Goal: Transaction & Acquisition: Purchase product/service

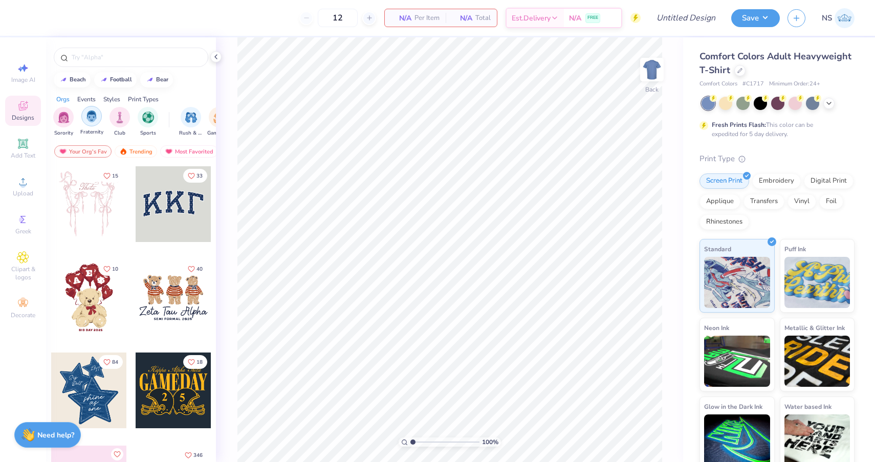
click at [94, 117] on img "filter for Fraternity" at bounding box center [91, 117] width 11 height 12
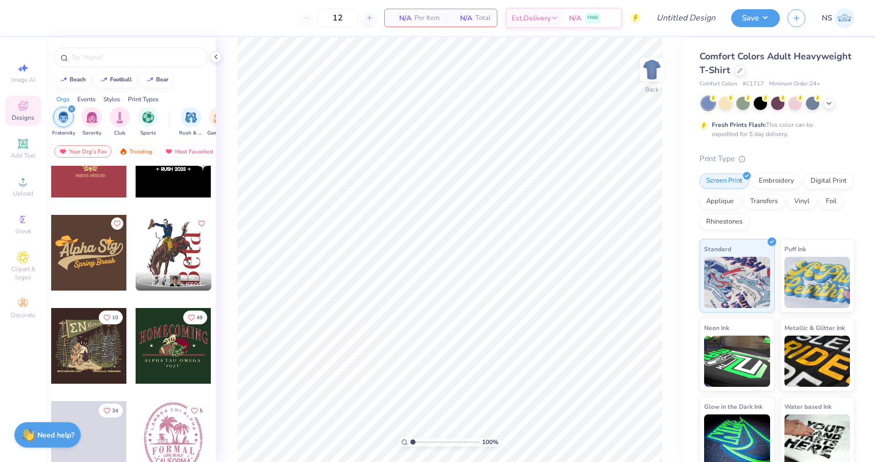
scroll to position [1575, 0]
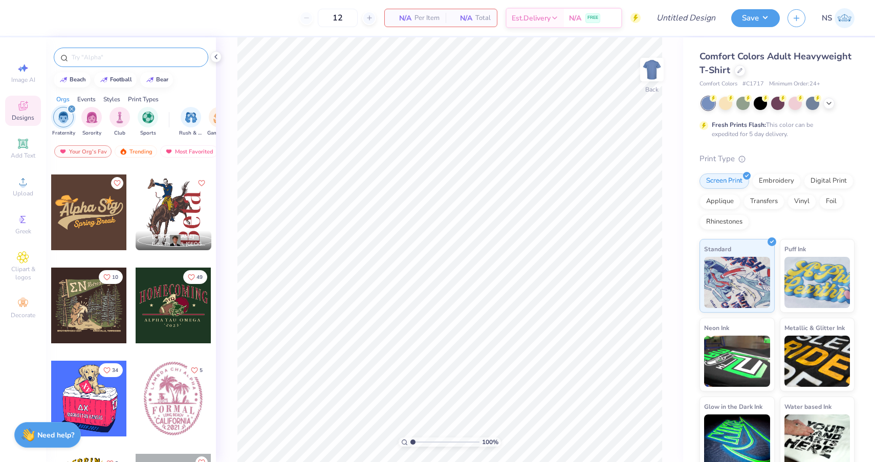
click at [106, 60] on input "text" at bounding box center [136, 57] width 131 height 10
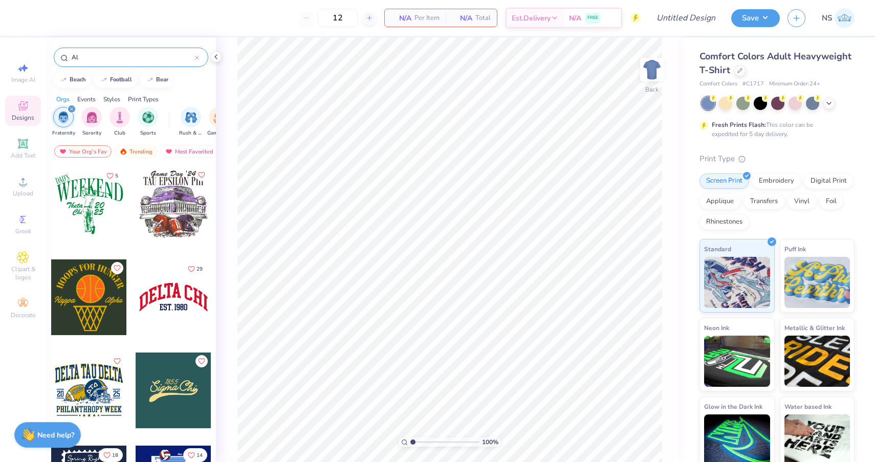
type input "A"
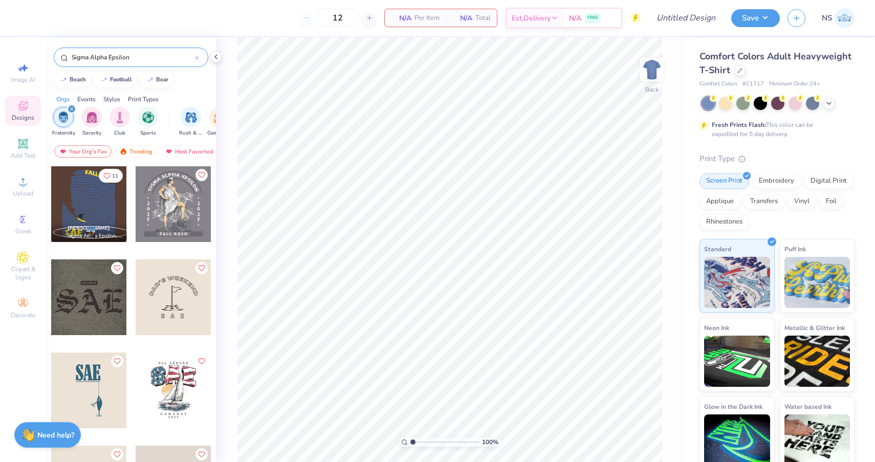
type input "Sigma Alpha Epsilon"
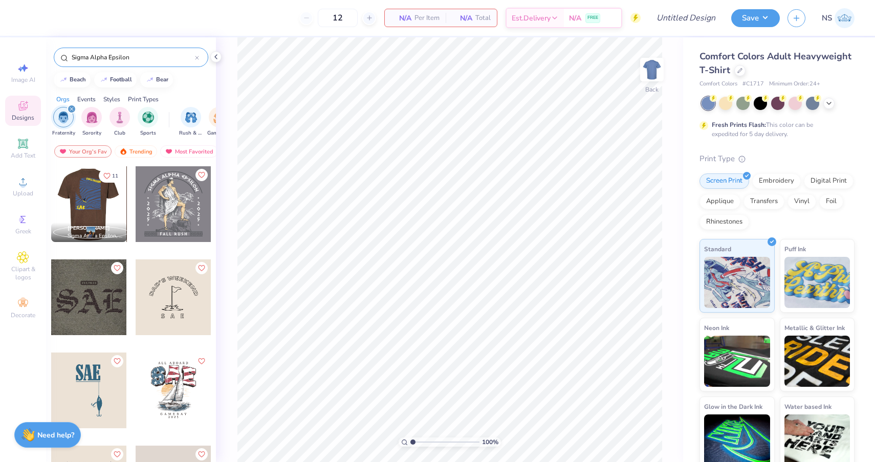
click at [51, 196] on div at bounding box center [13, 204] width 76 height 76
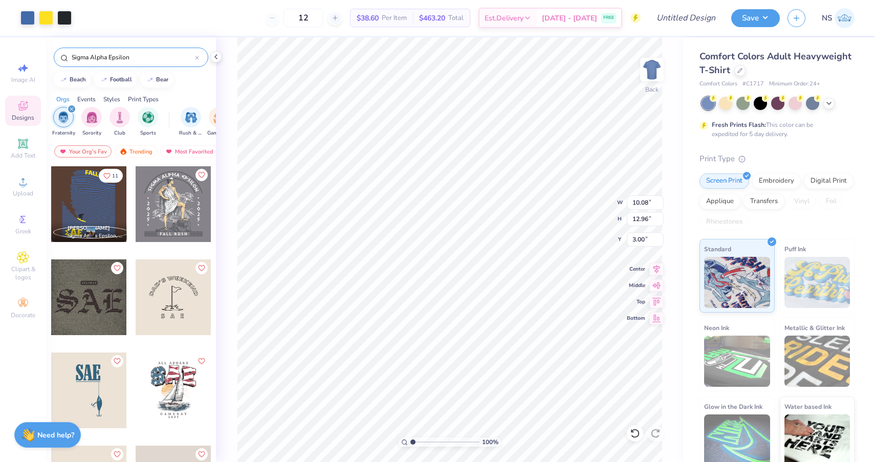
type input "6.62"
type input "8.50"
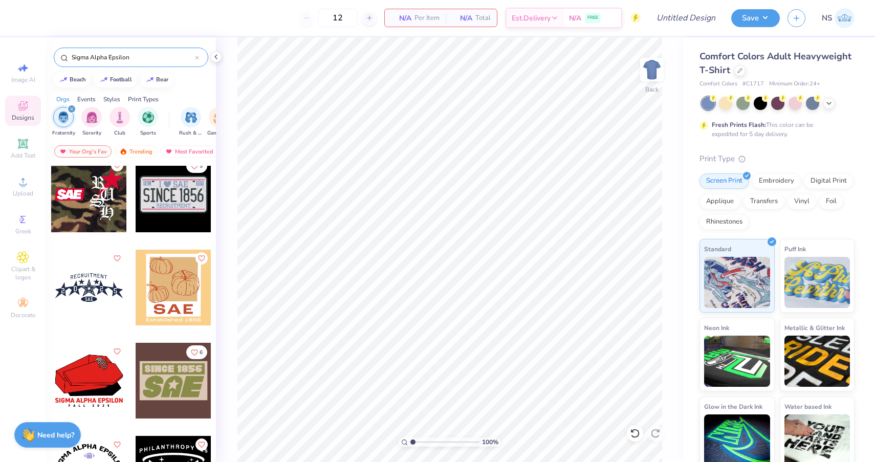
scroll to position [877, 0]
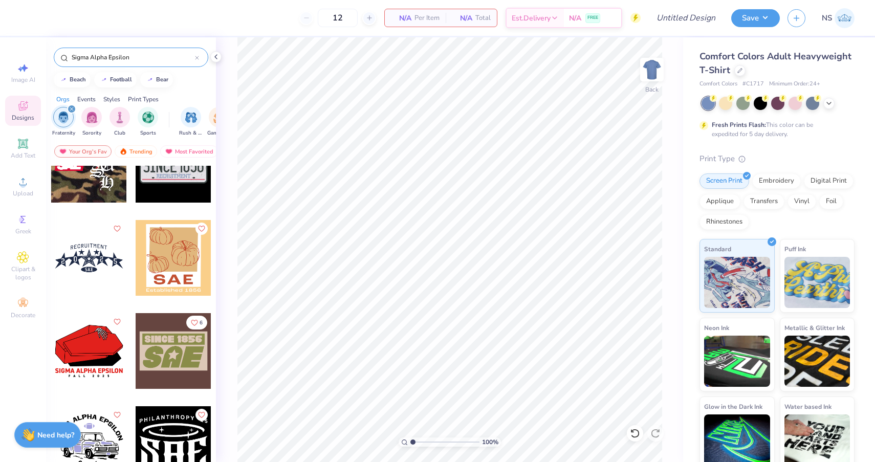
click at [104, 347] on div at bounding box center [89, 351] width 76 height 76
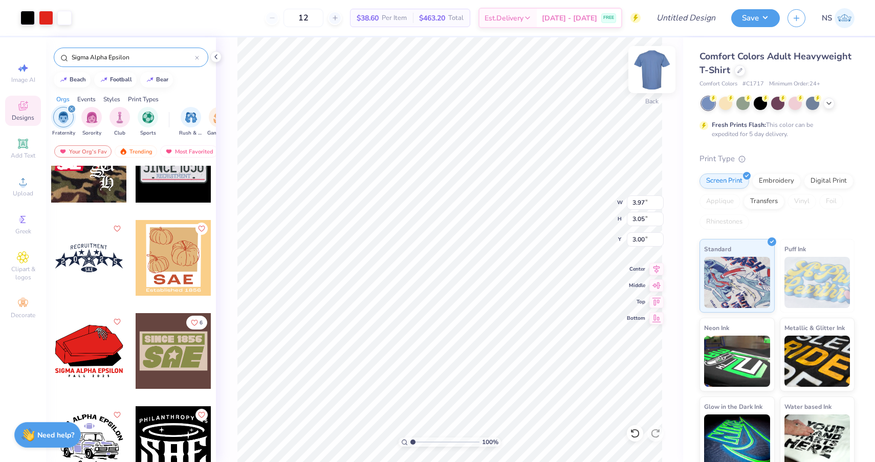
click at [648, 65] on img at bounding box center [651, 69] width 41 height 41
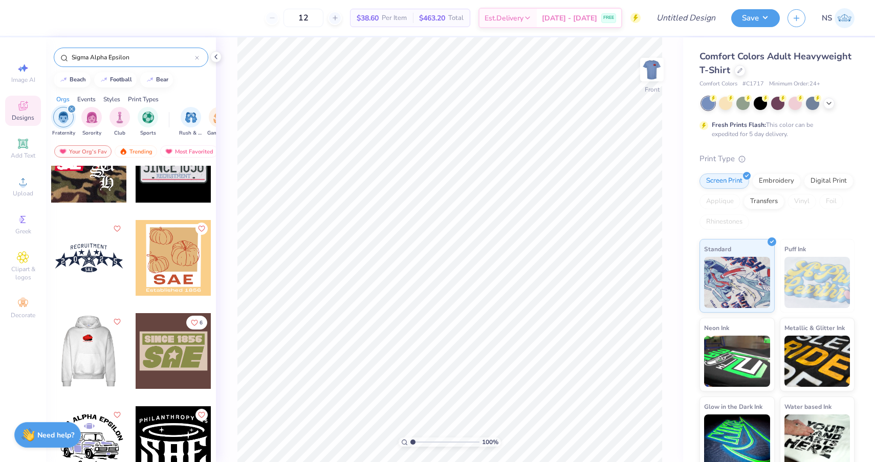
click at [96, 343] on div at bounding box center [88, 351] width 227 height 76
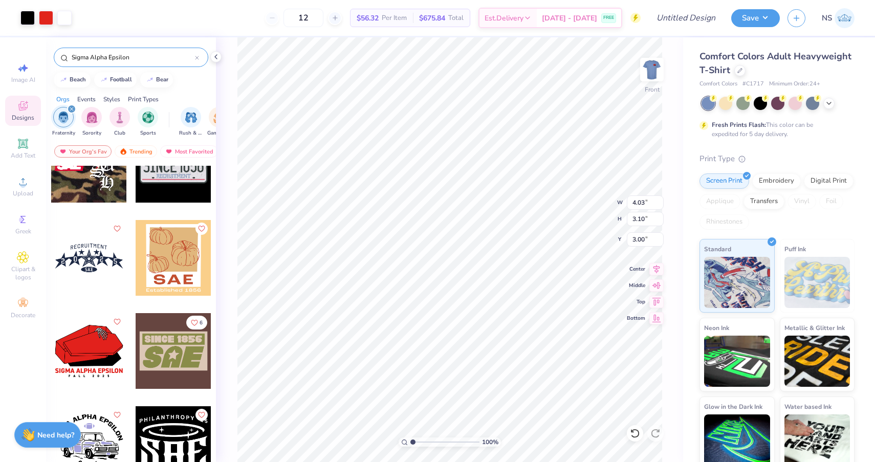
type input "7.10"
type input "11.40"
type input "8.75"
type input "5.94"
click at [727, 106] on div at bounding box center [725, 102] width 13 height 13
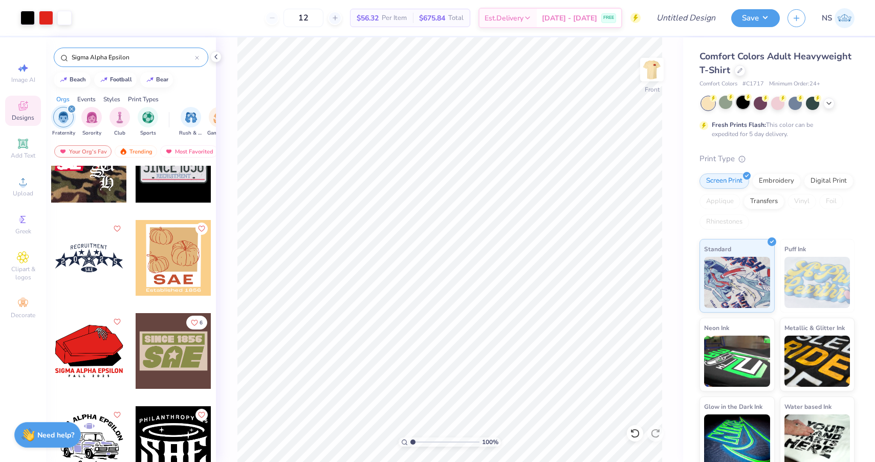
click at [748, 101] on div at bounding box center [742, 102] width 13 height 13
click at [826, 101] on icon at bounding box center [829, 102] width 8 height 8
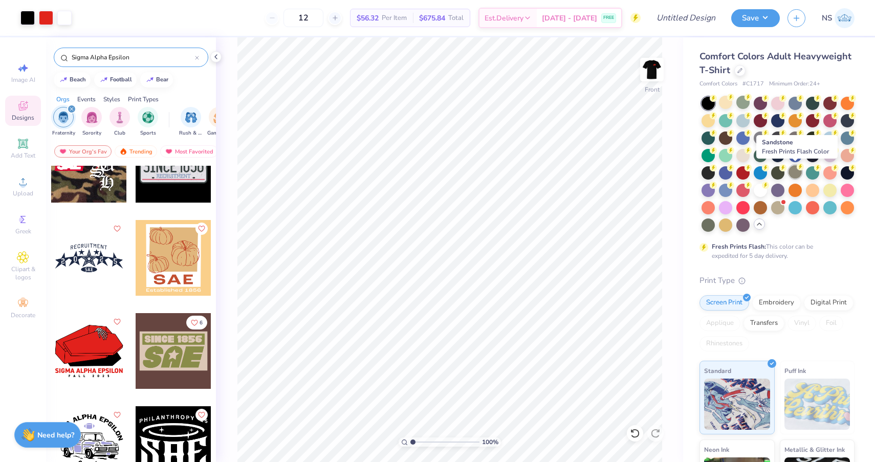
click at [795, 173] on div at bounding box center [794, 171] width 13 height 13
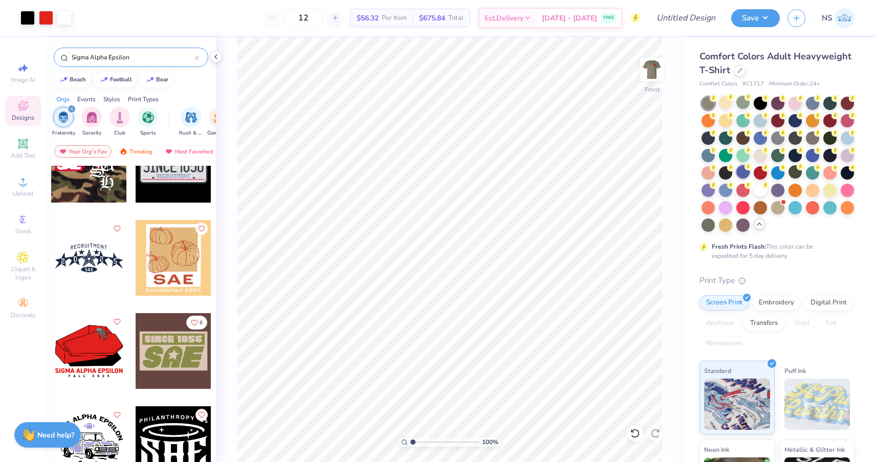
click at [746, 175] on div at bounding box center [742, 171] width 13 height 13
click at [758, 208] on div at bounding box center [760, 206] width 13 height 13
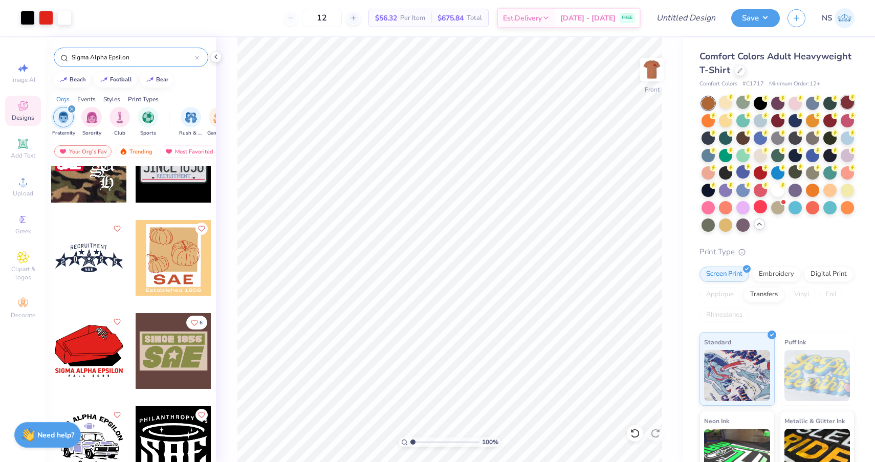
click at [852, 103] on div at bounding box center [847, 102] width 13 height 13
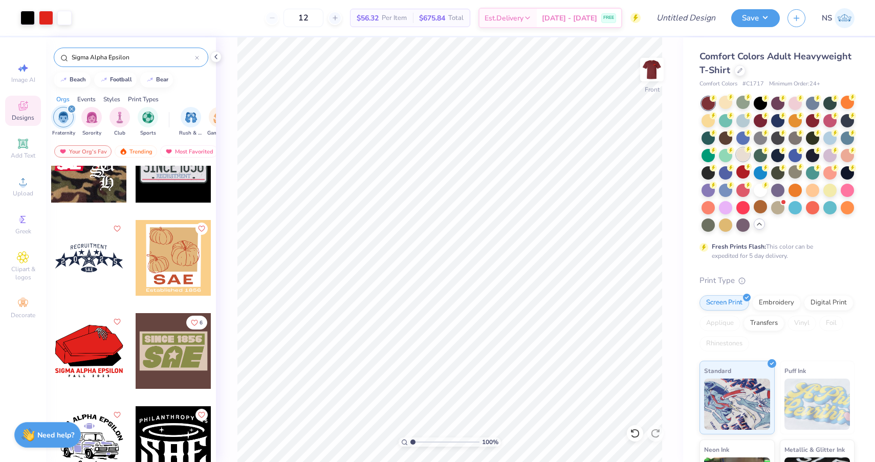
click at [743, 156] on div at bounding box center [742, 154] width 13 height 13
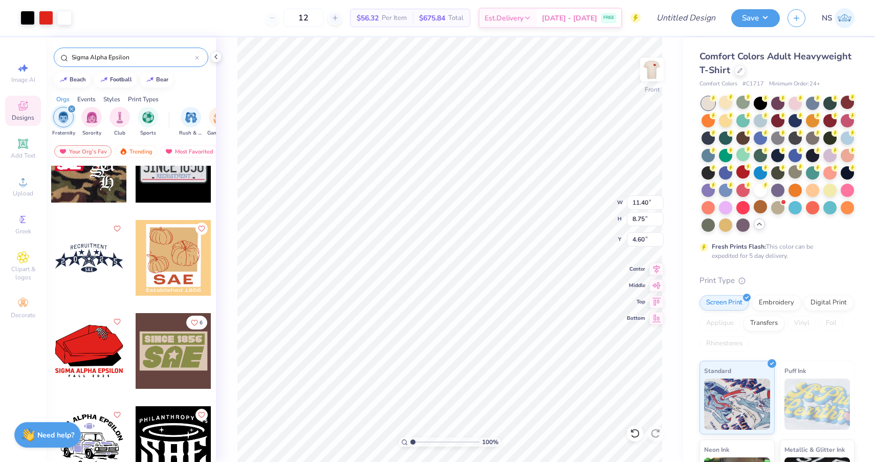
type input "4.60"
click at [655, 65] on img at bounding box center [651, 69] width 41 height 41
type input "3.01"
type input "2.31"
click at [770, 304] on div "Embroidery" at bounding box center [776, 301] width 49 height 15
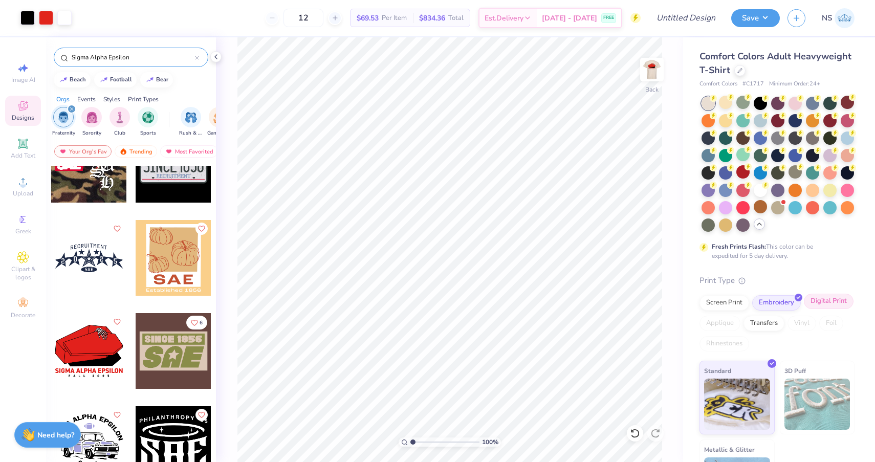
click at [824, 298] on div "Digital Print" at bounding box center [829, 301] width 50 height 15
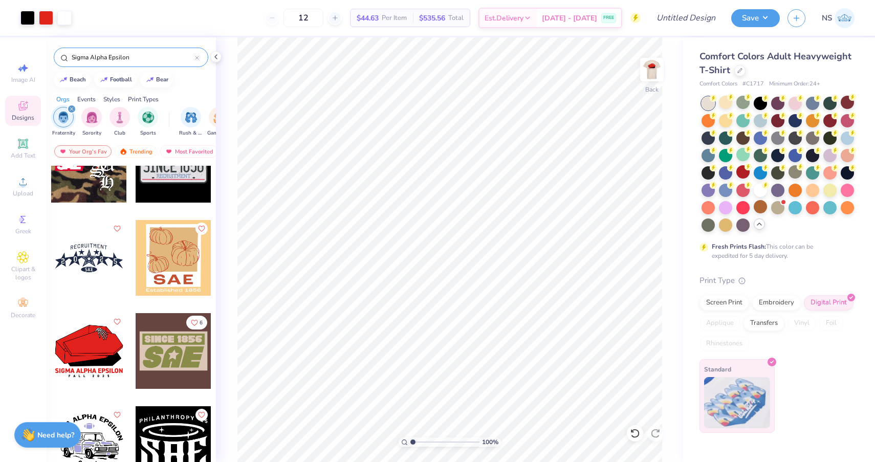
click at [723, 398] on img at bounding box center [737, 402] width 66 height 51
click at [651, 72] on img at bounding box center [651, 69] width 41 height 41
click at [172, 362] on div at bounding box center [174, 351] width 76 height 76
click at [23, 223] on icon at bounding box center [22, 219] width 5 height 7
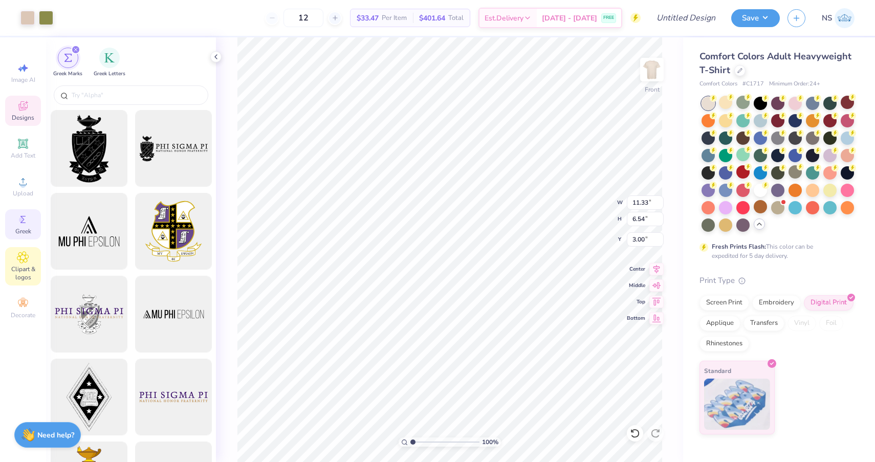
click at [13, 277] on span "Clipart & logos" at bounding box center [23, 273] width 36 height 16
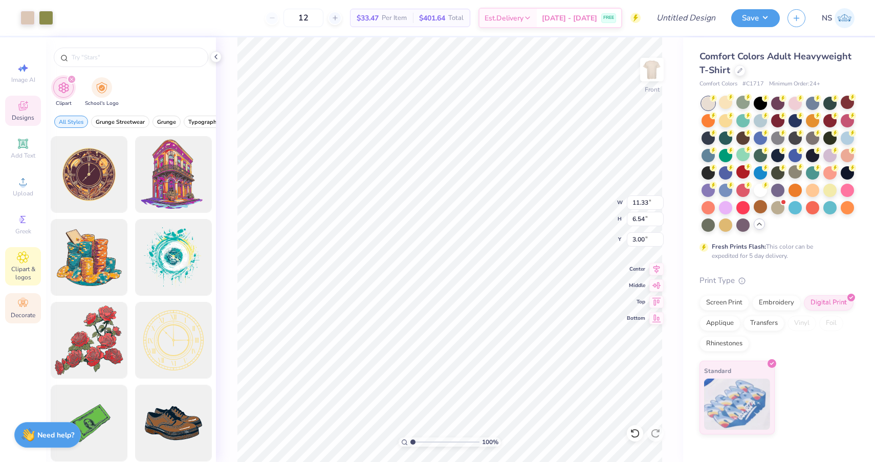
click at [22, 304] on icon at bounding box center [21, 305] width 4 height 4
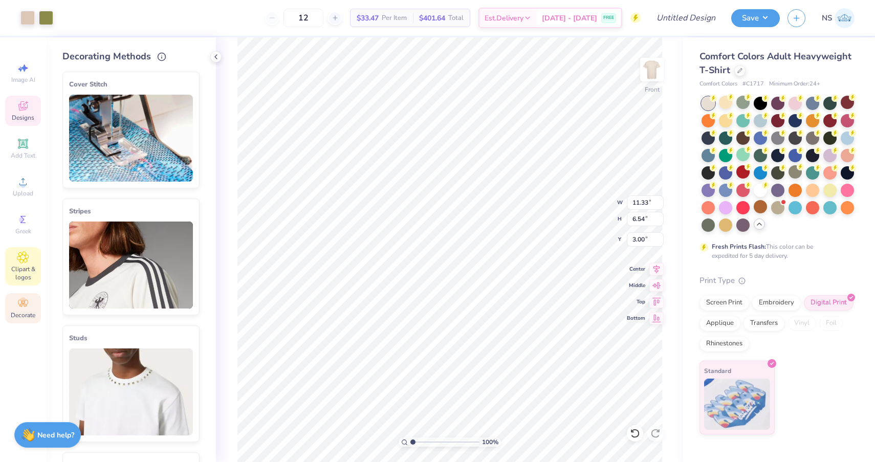
click at [17, 267] on span "Clipart & logos" at bounding box center [23, 273] width 36 height 16
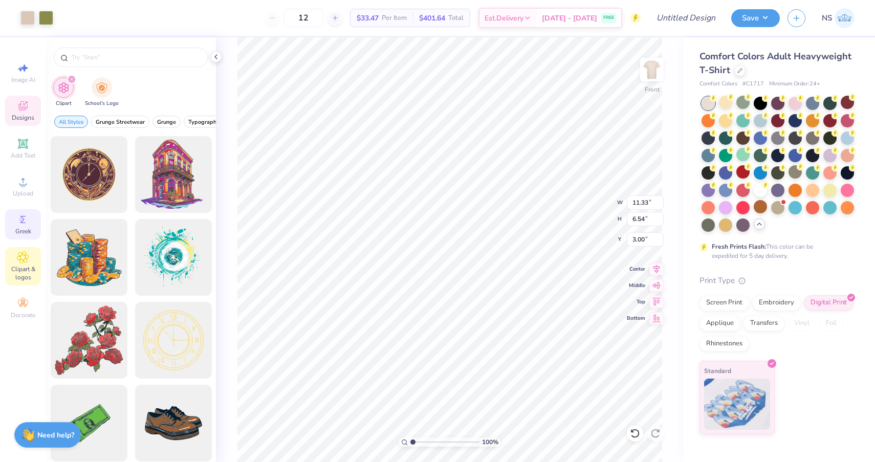
click at [24, 226] on div "Greek" at bounding box center [23, 224] width 36 height 30
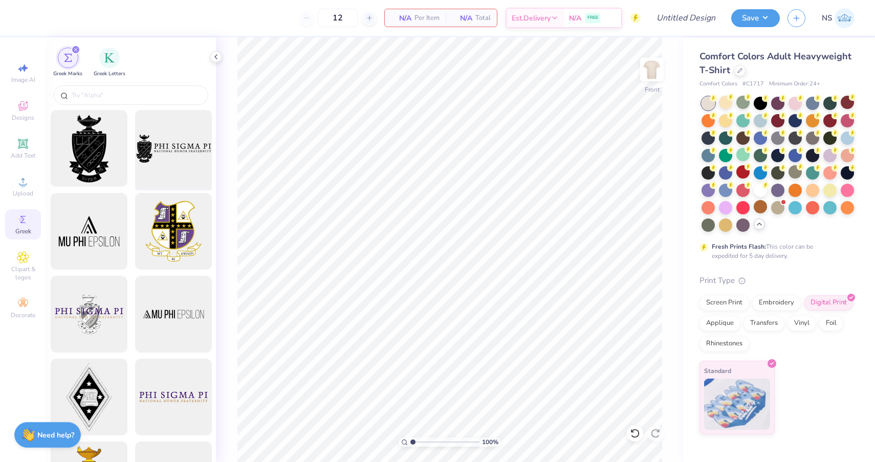
click at [200, 142] on div at bounding box center [173, 148] width 84 height 84
click at [107, 58] on img "filter for Greek Letters" at bounding box center [109, 57] width 10 height 10
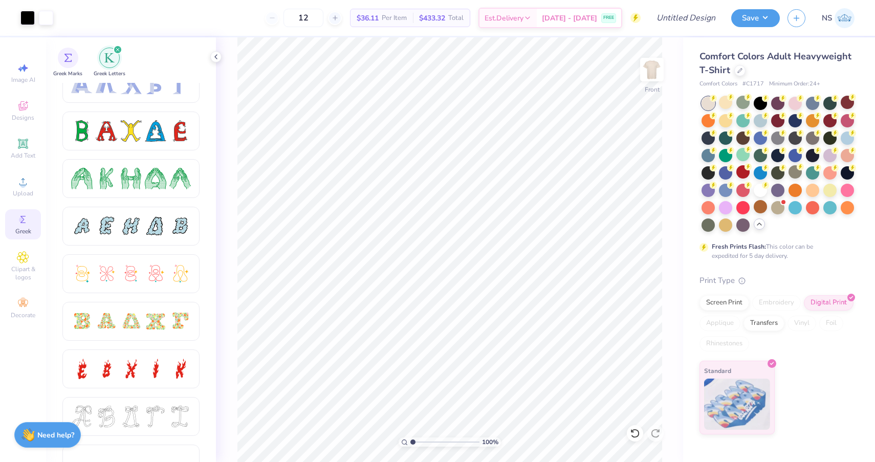
scroll to position [115, 0]
click at [145, 325] on div at bounding box center [155, 320] width 21 height 21
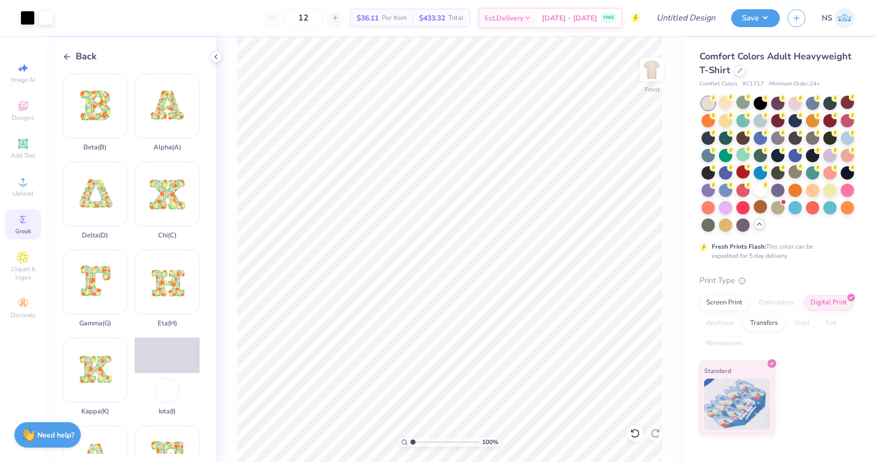
click at [68, 54] on icon at bounding box center [66, 56] width 9 height 9
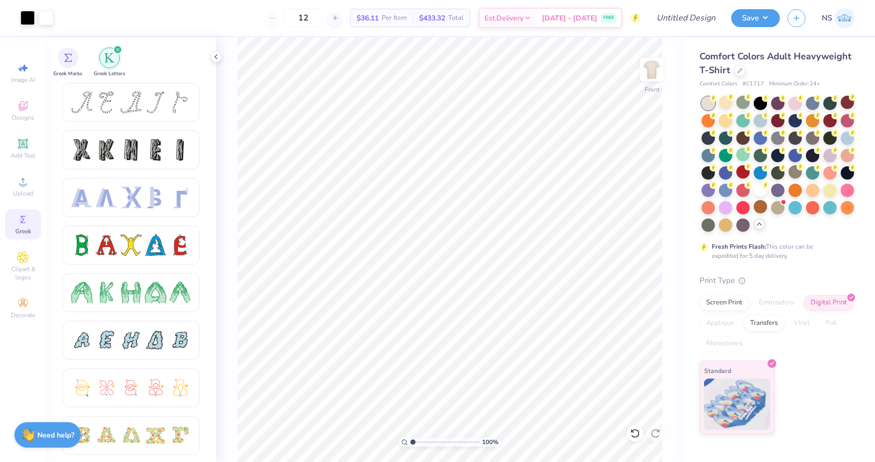
click at [68, 54] on img "filter for Greek Marks" at bounding box center [68, 58] width 8 height 8
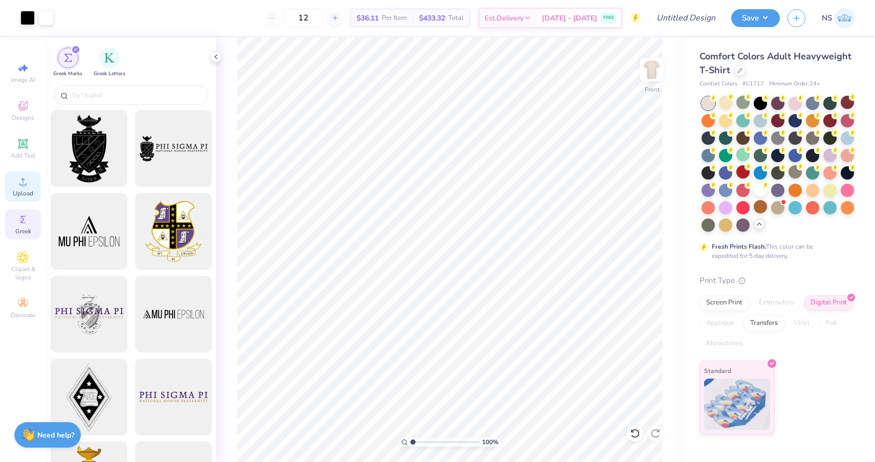
click at [18, 194] on span "Upload" at bounding box center [23, 193] width 20 height 8
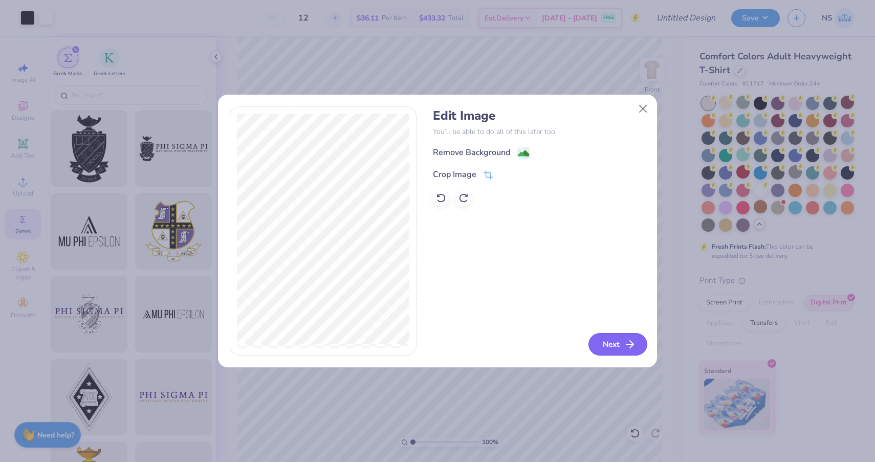
click at [608, 342] on button "Next" at bounding box center [617, 344] width 59 height 23
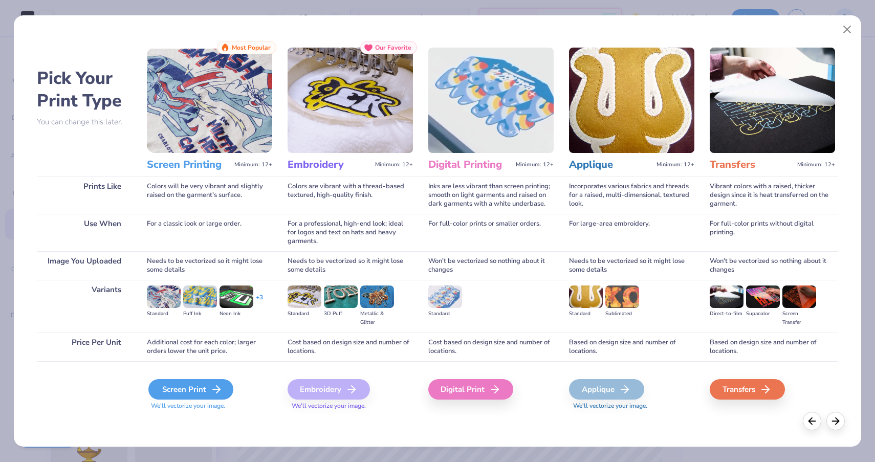
click at [194, 395] on div "Screen Print" at bounding box center [190, 389] width 85 height 20
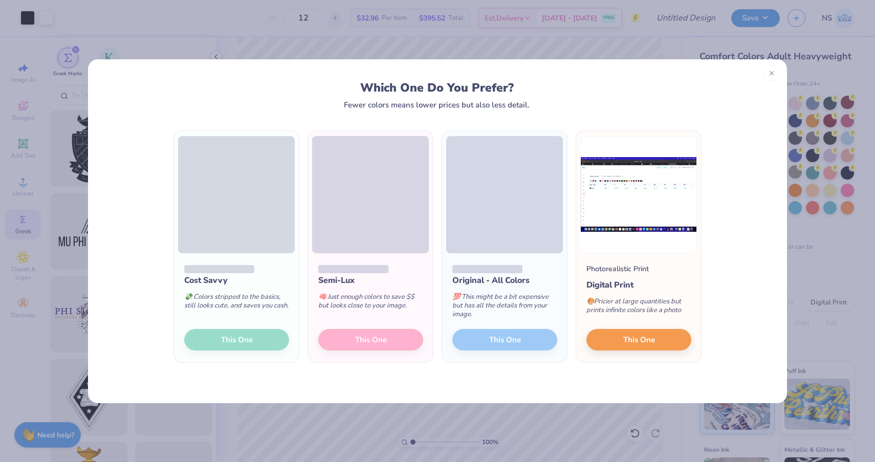
click at [234, 338] on div "Cost Savvy 💸 Colors stripped to the basics, still looks cute, and saves you cas…" at bounding box center [236, 307] width 125 height 109
click at [266, 340] on div "Cost Savvy 💸 Colors stripped to the basics, still looks cute, and saves you cas…" at bounding box center [236, 307] width 125 height 109
click at [628, 342] on span "This One" at bounding box center [639, 338] width 32 height 12
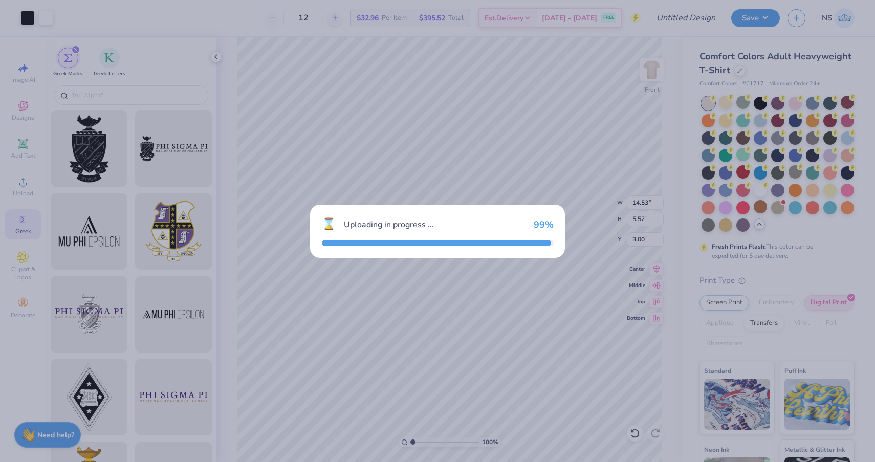
type input "9.41"
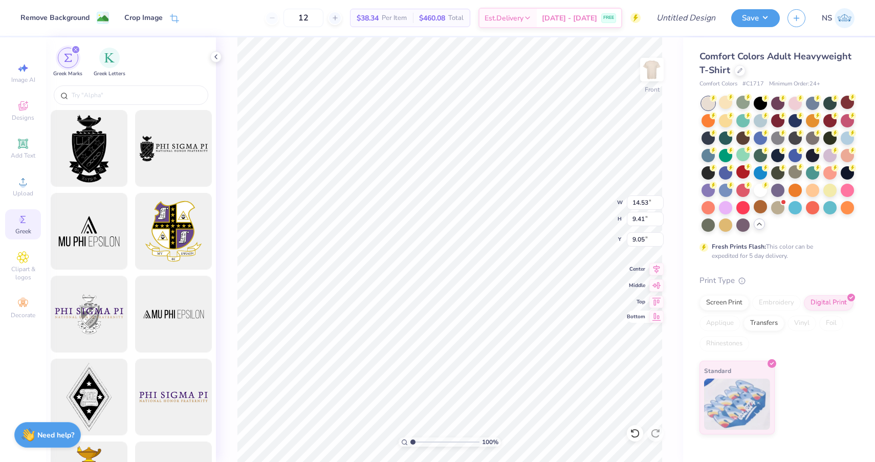
click at [643, 316] on span "Bottom" at bounding box center [636, 316] width 18 height 7
click at [642, 269] on span "Center" at bounding box center [636, 267] width 18 height 7
click at [651, 264] on icon at bounding box center [656, 267] width 14 height 12
click at [656, 262] on icon at bounding box center [656, 267] width 14 height 12
click at [656, 286] on icon at bounding box center [656, 284] width 14 height 12
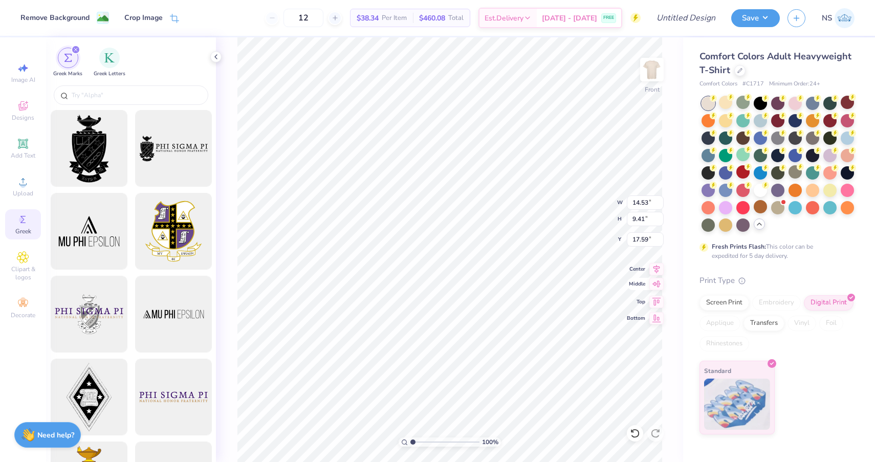
type input "9.05"
click at [217, 57] on icon at bounding box center [216, 57] width 8 height 8
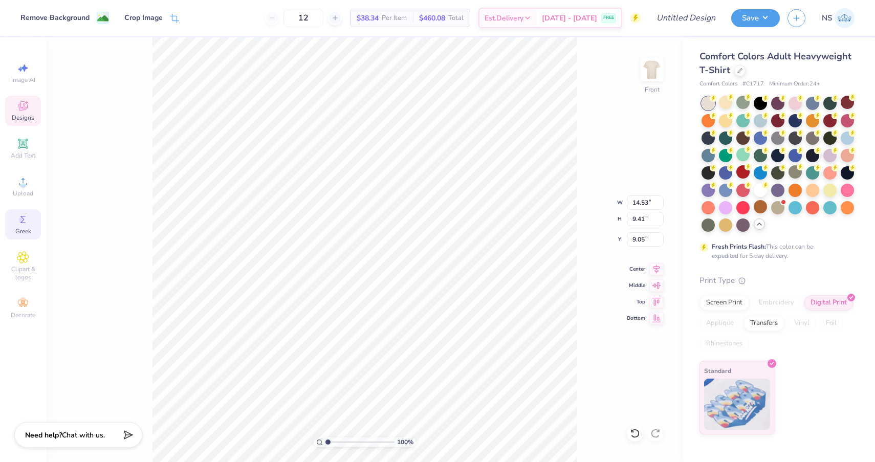
click at [32, 118] on span "Designs" at bounding box center [23, 118] width 23 height 8
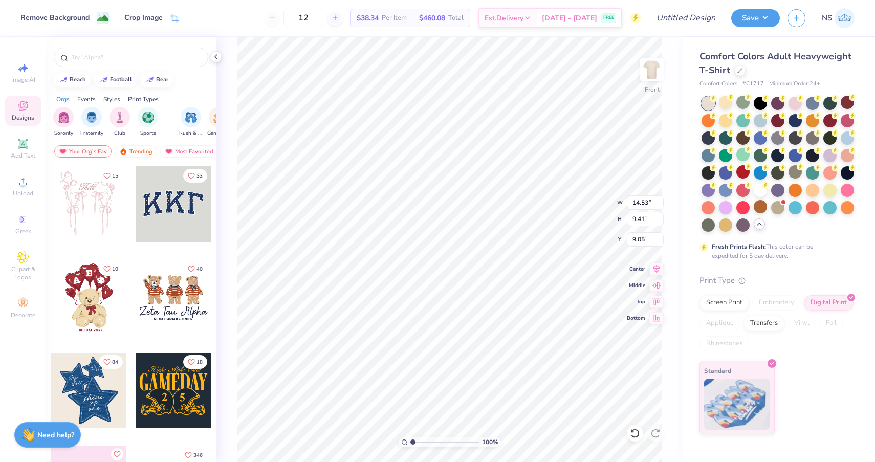
click at [98, 286] on div at bounding box center [89, 297] width 76 height 76
type input "3.92"
type input "5.60"
type input "3.00"
type input "14.53"
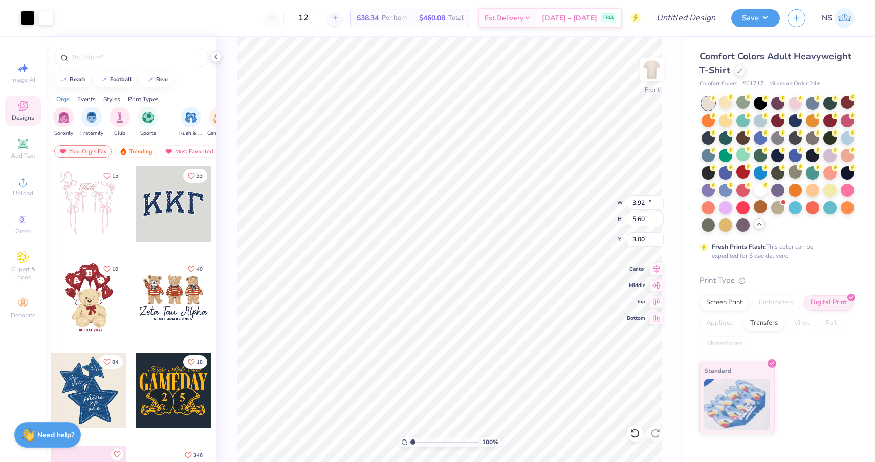
type input "5.52"
type input "3.92"
type input "5.60"
click at [105, 24] on div at bounding box center [101, 17] width 14 height 14
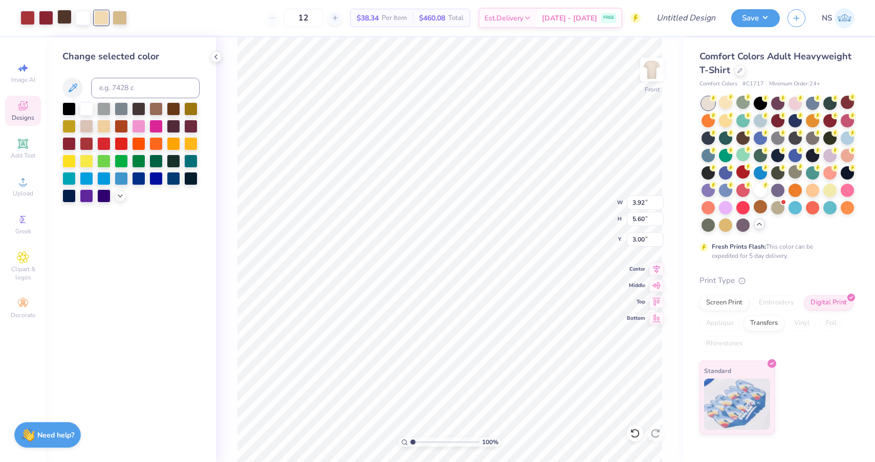
click at [67, 22] on div at bounding box center [64, 17] width 14 height 14
type input "14.53"
type input "9.41"
type input "9.05"
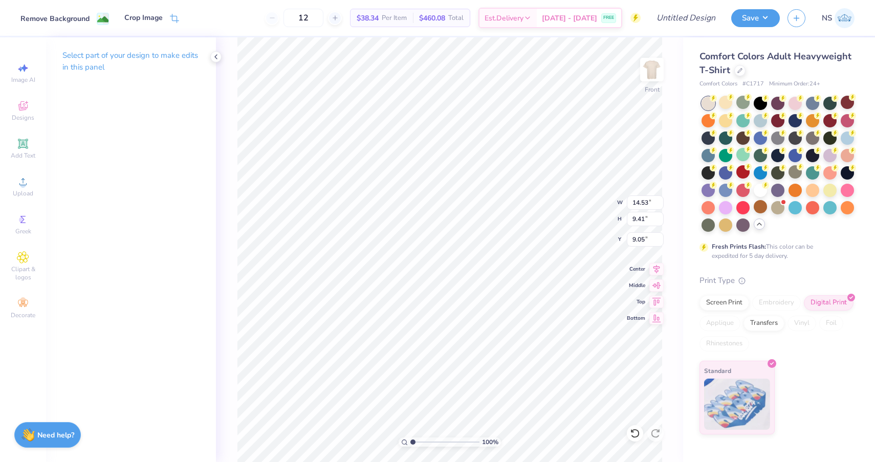
click at [65, 18] on div "Remove Background" at bounding box center [54, 18] width 69 height 11
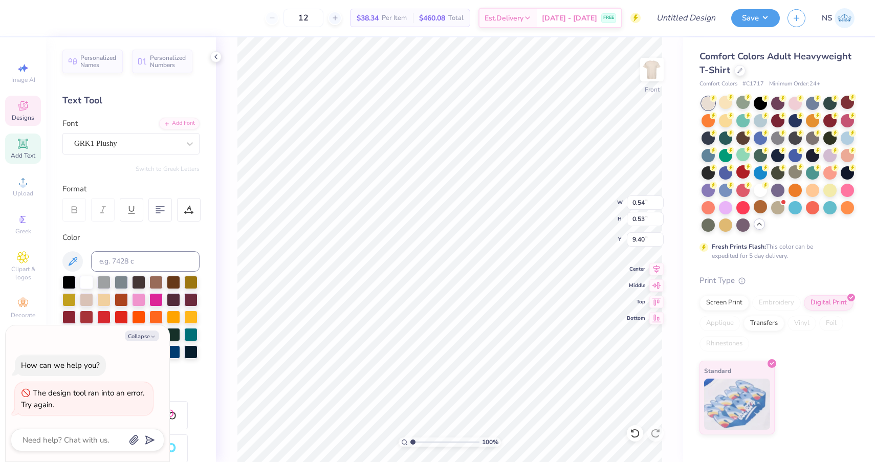
type textarea "x"
type input "1.56"
type input "1.87"
type input "9.45"
click at [63, 16] on div at bounding box center [64, 17] width 14 height 14
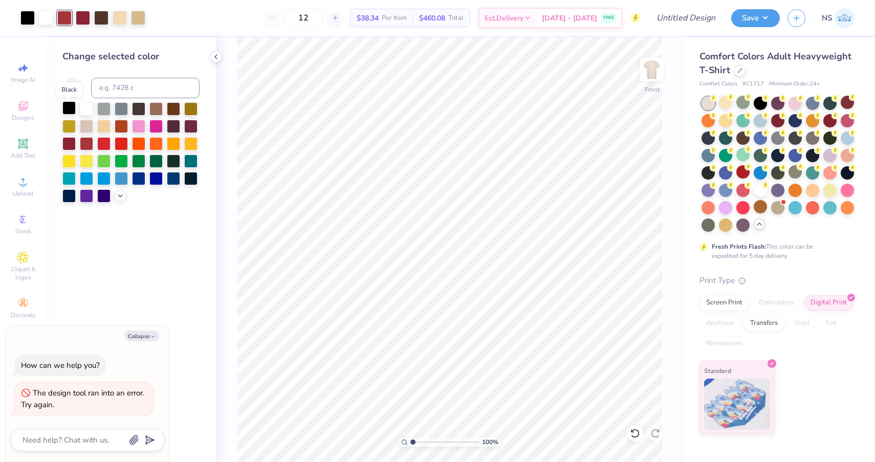
click at [66, 113] on div at bounding box center [68, 107] width 13 height 13
click at [120, 108] on div at bounding box center [121, 107] width 13 height 13
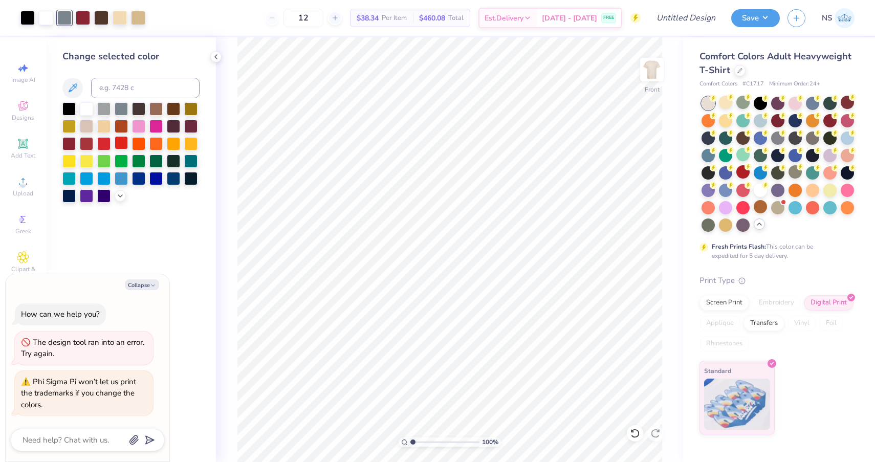
click at [118, 147] on div at bounding box center [121, 142] width 13 height 13
click at [176, 161] on div at bounding box center [173, 159] width 13 height 13
click at [85, 146] on div at bounding box center [86, 142] width 13 height 13
click at [97, 145] on div at bounding box center [103, 142] width 13 height 13
click at [73, 146] on div at bounding box center [68, 142] width 13 height 13
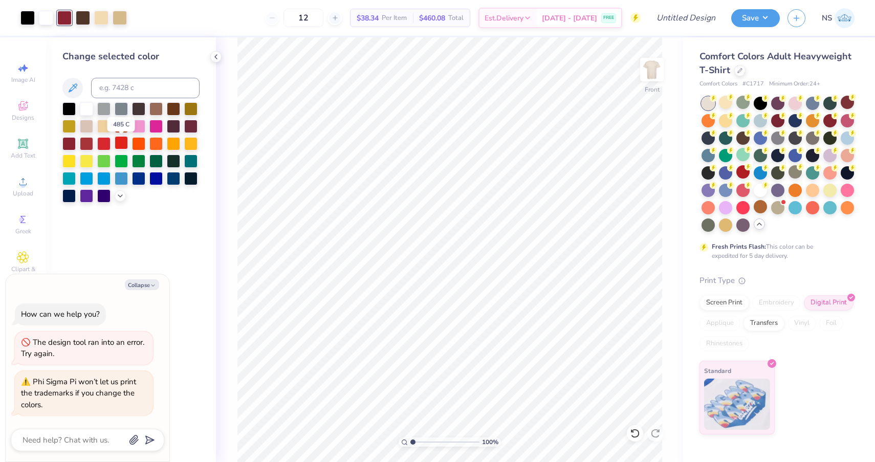
click at [120, 143] on div at bounding box center [121, 142] width 13 height 13
click at [118, 128] on div at bounding box center [121, 125] width 13 height 13
click at [141, 130] on div at bounding box center [138, 125] width 13 height 13
click at [158, 144] on div at bounding box center [155, 142] width 13 height 13
click at [26, 18] on div at bounding box center [27, 17] width 14 height 14
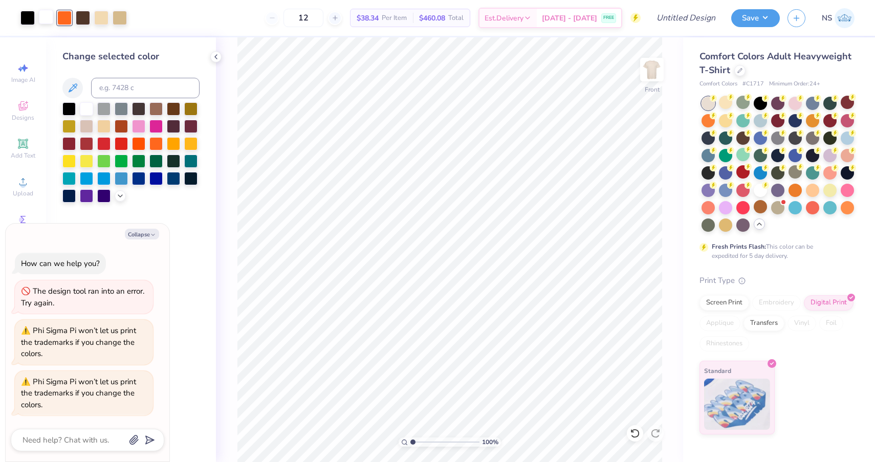
click at [47, 21] on div at bounding box center [46, 17] width 14 height 14
click at [88, 141] on div at bounding box center [86, 142] width 13 height 13
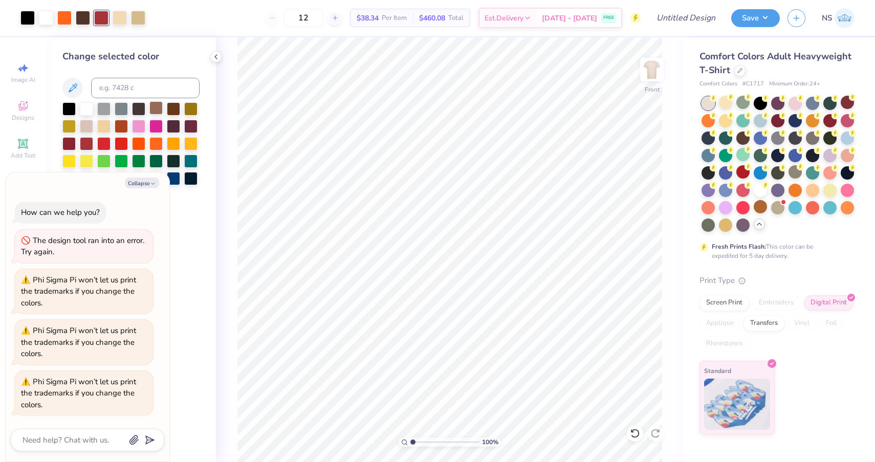
click at [155, 113] on div at bounding box center [155, 107] width 13 height 13
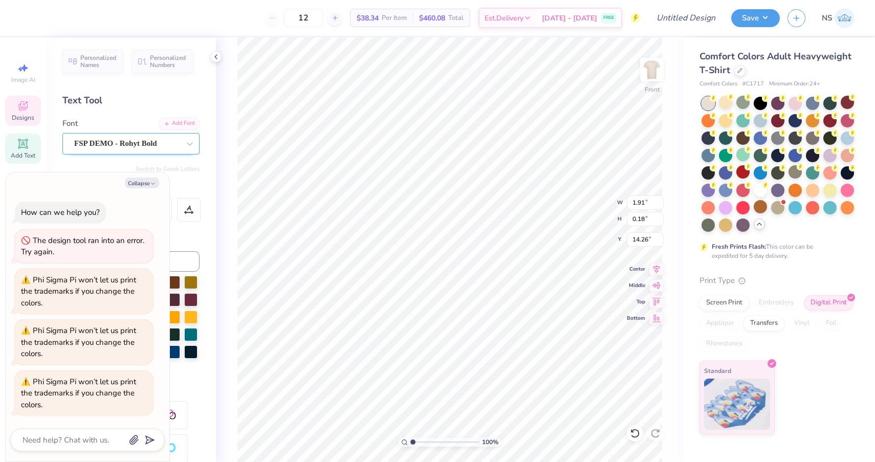
click at [124, 137] on div at bounding box center [126, 144] width 105 height 14
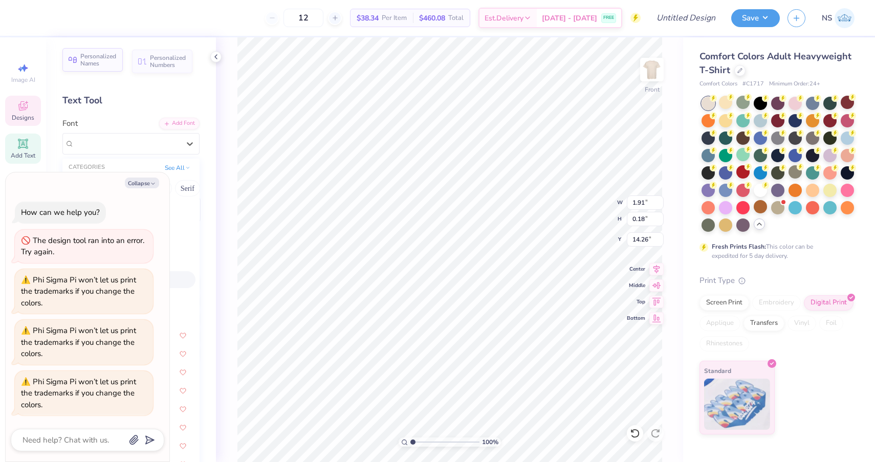
click at [110, 61] on span "Personalized Names" at bounding box center [98, 60] width 36 height 14
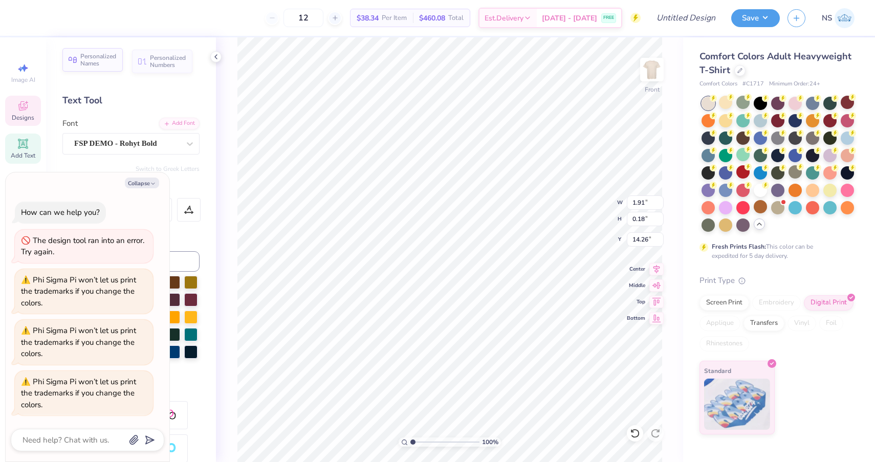
type textarea "x"
type input "12.43"
type input "2.00"
type input "12.75"
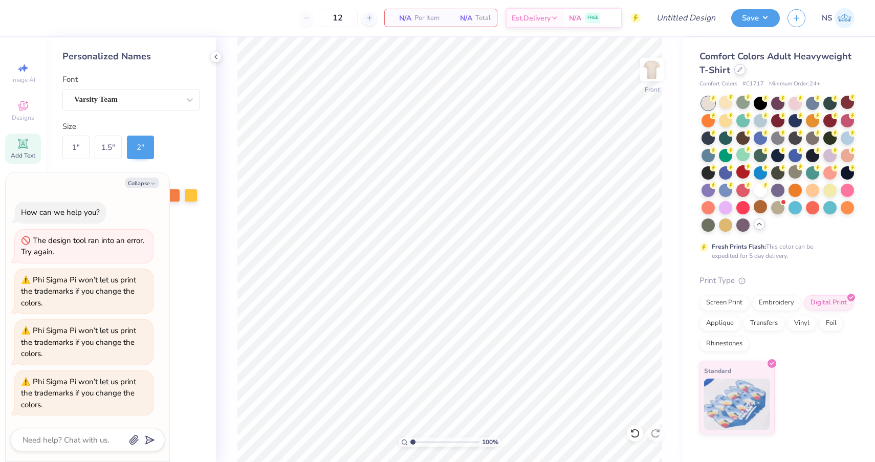
click at [742, 75] on div "Comfort Colors Adult Heavyweight T-Shirt" at bounding box center [776, 64] width 155 height 28
click at [740, 70] on icon at bounding box center [740, 70] width 4 height 4
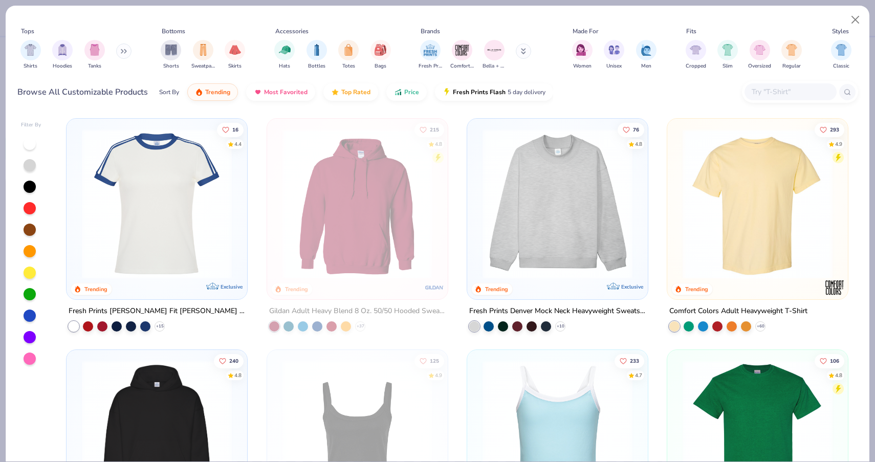
click at [180, 231] on img at bounding box center [157, 204] width 160 height 150
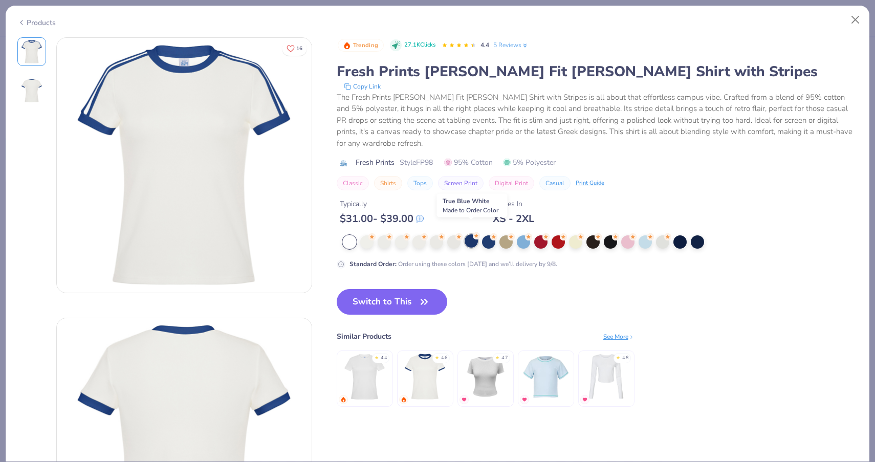
click at [472, 234] on div at bounding box center [471, 240] width 13 height 13
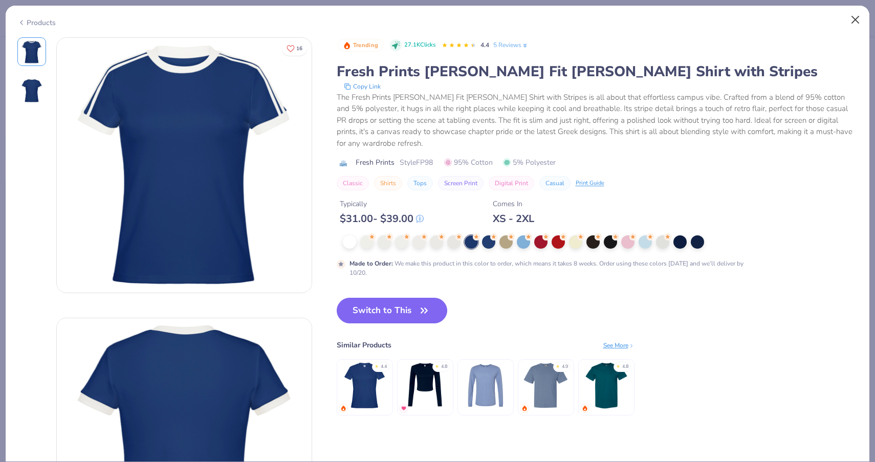
click at [852, 19] on button "Close" at bounding box center [855, 19] width 19 height 19
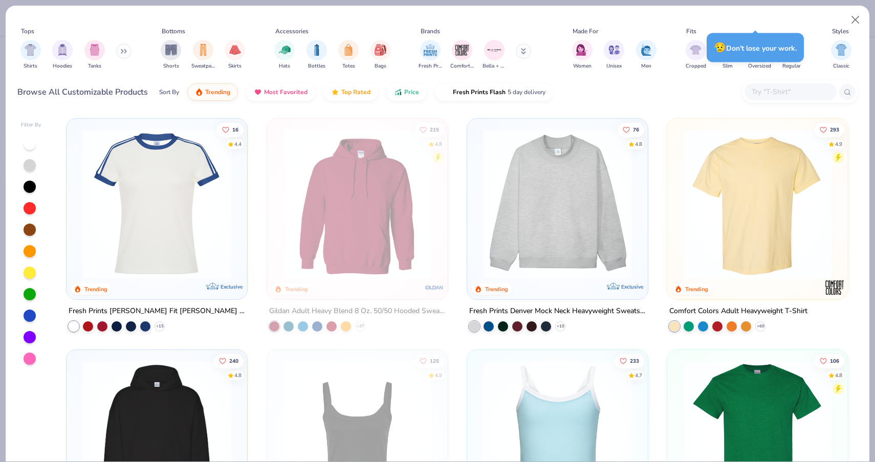
type textarea "x"
